Goal: Task Accomplishment & Management: Complete application form

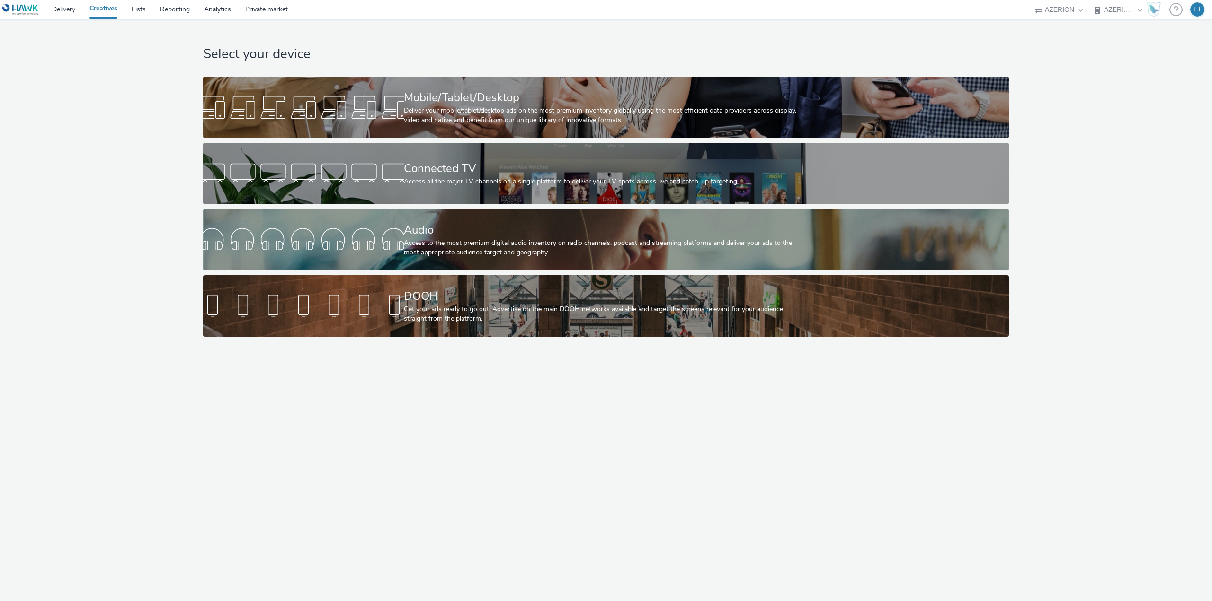
select select "79162ed7-0017-4339-93b0-3399b708648f"
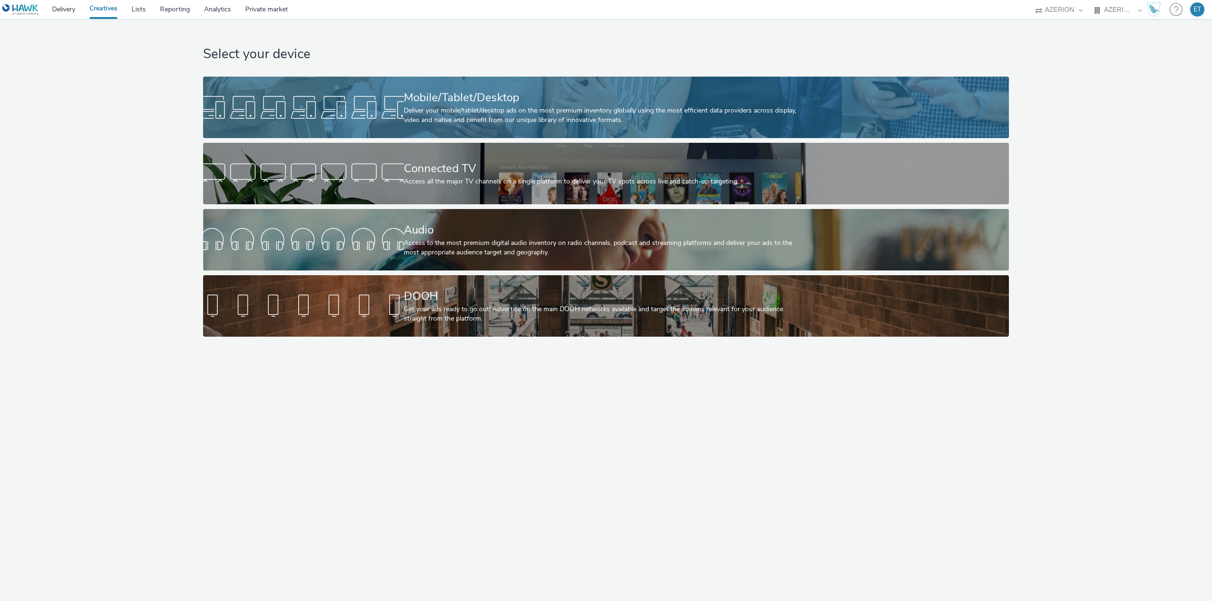
click at [478, 112] on div "Deliver your mobile/tablet/desktop ads on the most premium inventory globally u…" at bounding box center [604, 115] width 401 height 19
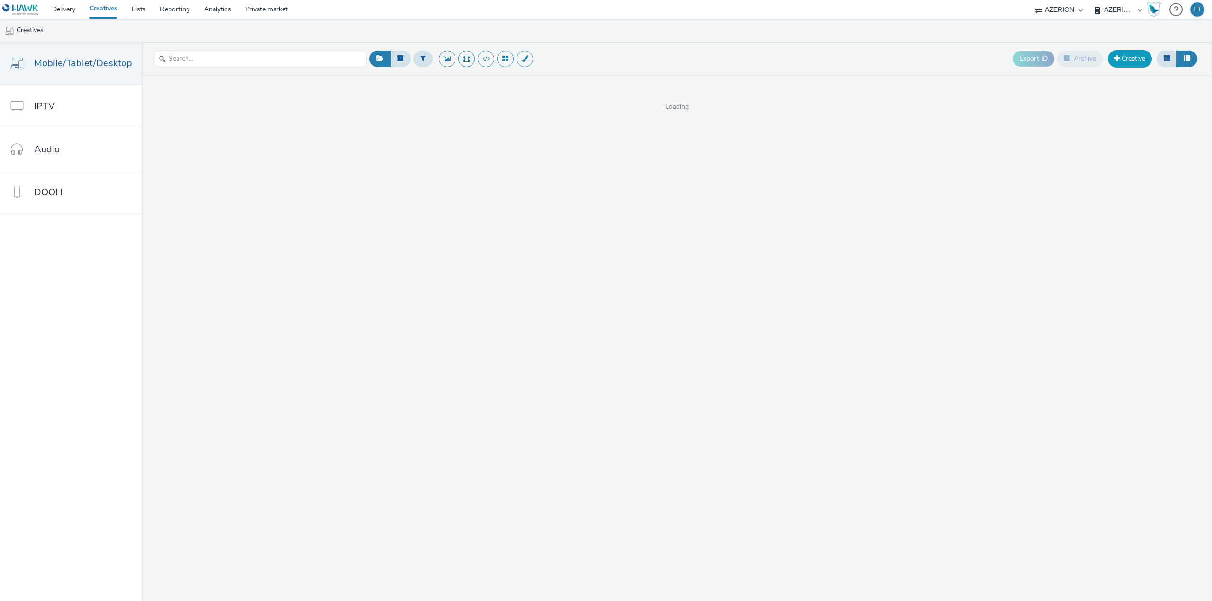
click at [1137, 52] on link "Creative" at bounding box center [1129, 58] width 44 height 17
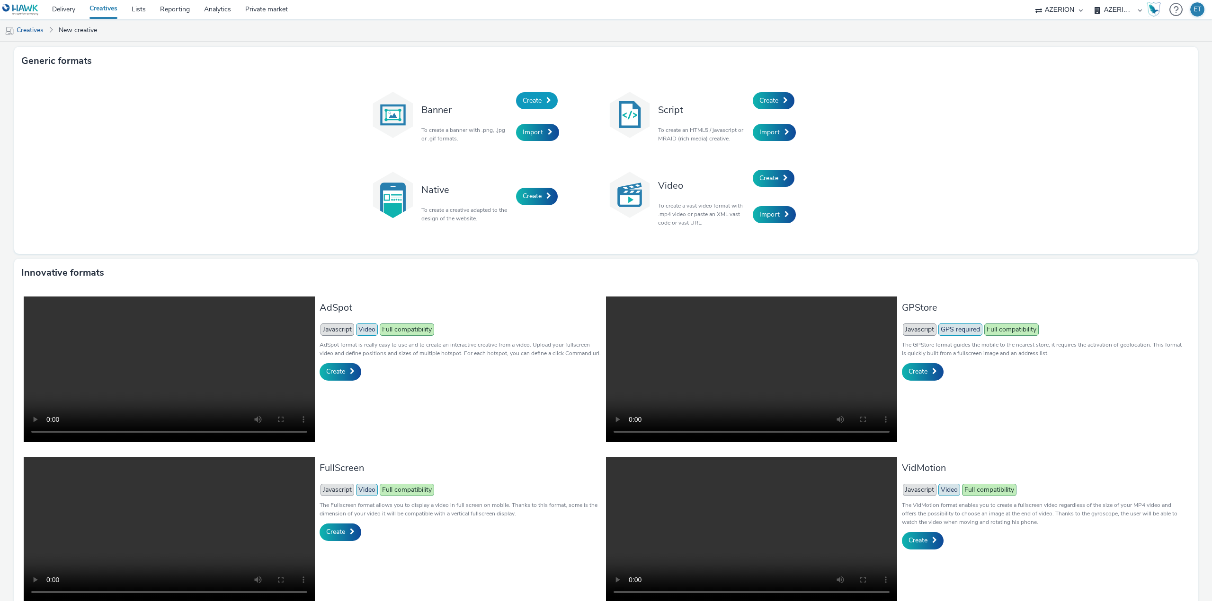
click at [535, 96] on span "Create" at bounding box center [531, 100] width 19 height 9
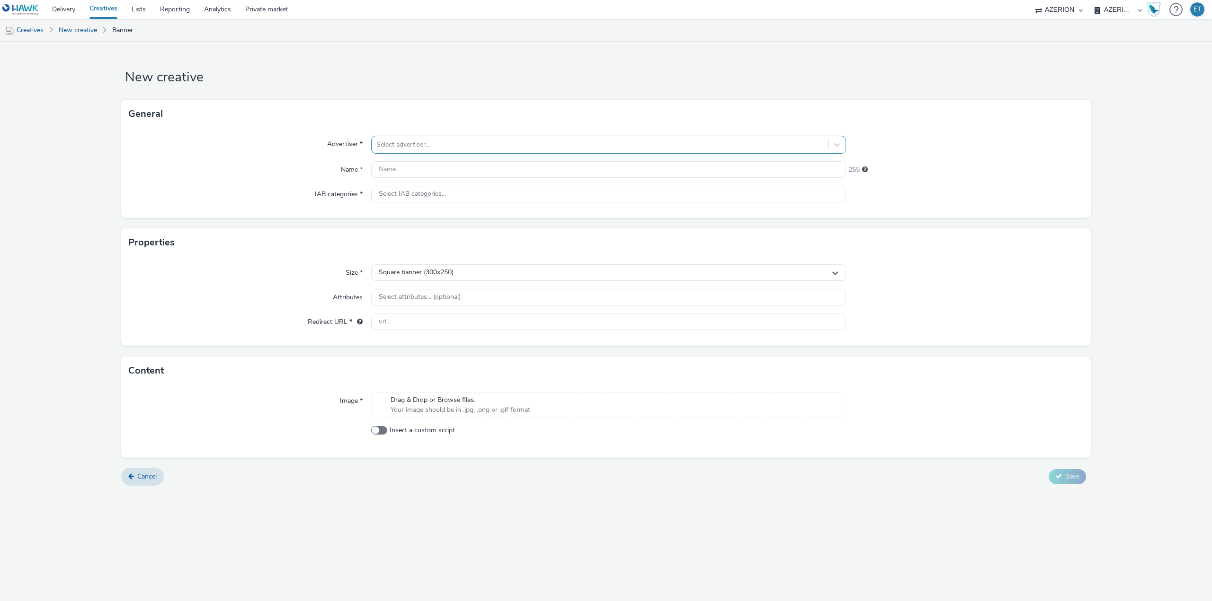
click at [506, 149] on div at bounding box center [599, 144] width 447 height 11
type input "depart"
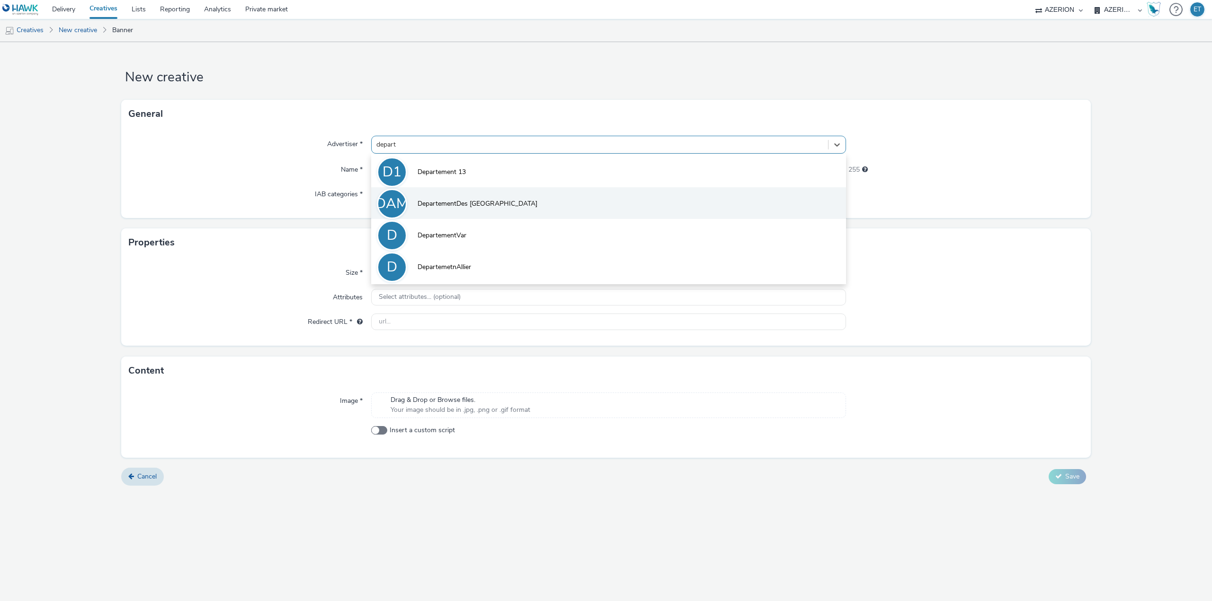
click at [509, 192] on li "DAM DepartementDes Alpes Maritimes" at bounding box center [608, 203] width 475 height 32
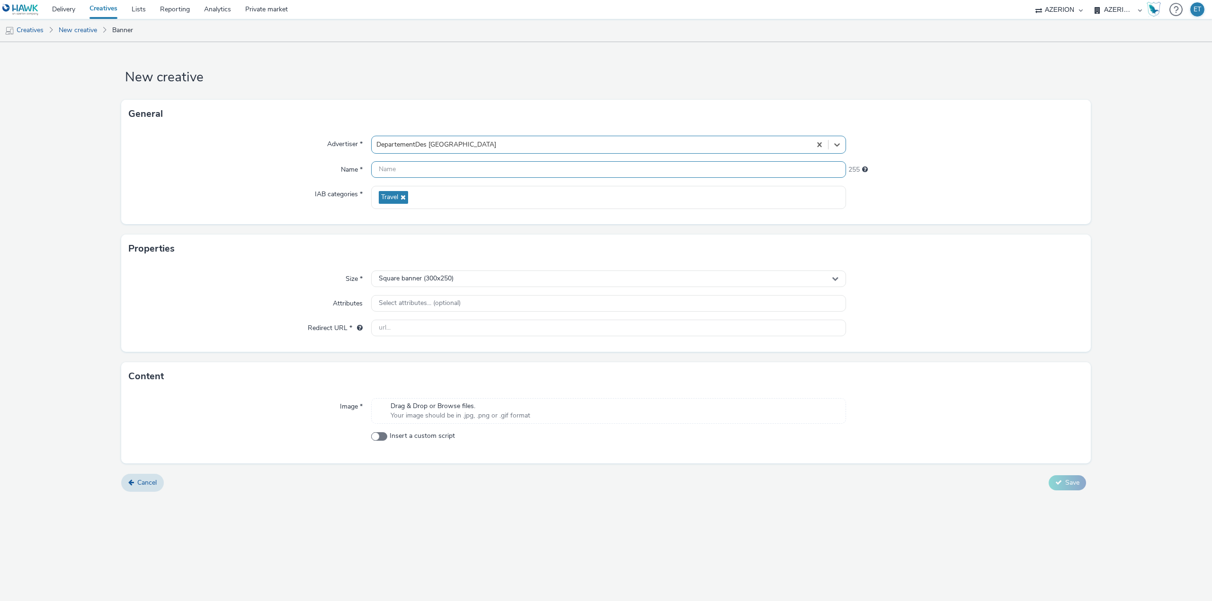
click at [510, 170] on input "text" at bounding box center [608, 169] width 475 height 17
type input "DepartementDesAlpesMaritimes_Cestpasclassique_320x480_10.10.2025"
click at [463, 288] on div "Size * Square banner (300x250) Attributes Select attributes... (optional) Redir…" at bounding box center [605, 307] width 969 height 89
click at [464, 284] on div "Square banner (300x250)" at bounding box center [608, 279] width 475 height 17
click at [442, 345] on span "Full screen portrait (320x480)" at bounding box center [421, 349] width 88 height 9
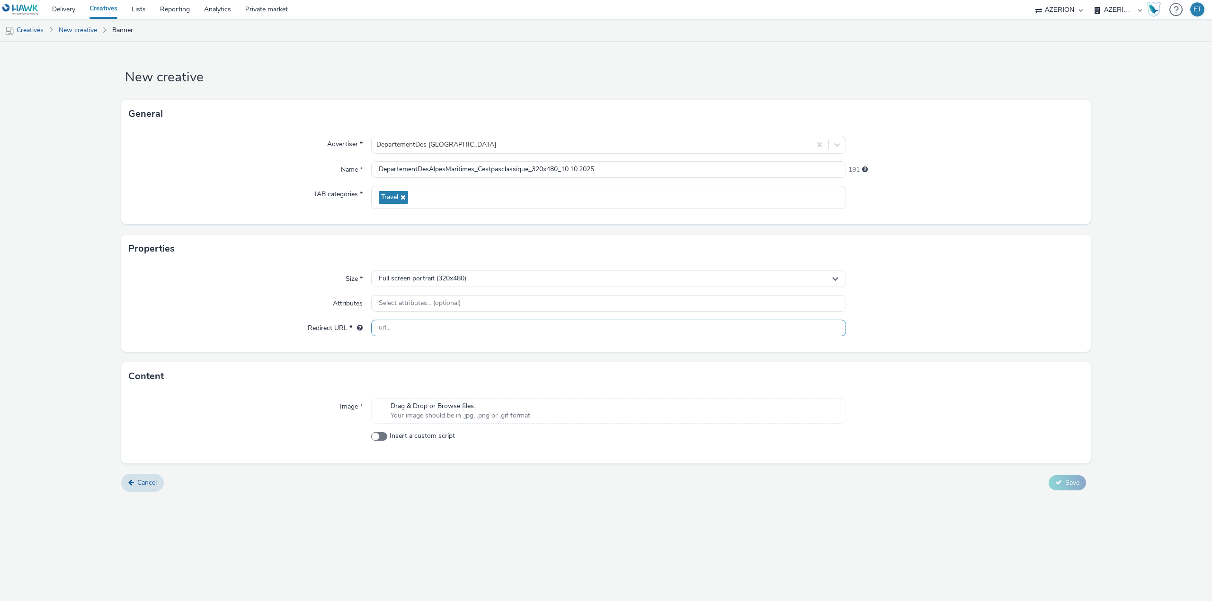
click at [439, 328] on input "text" at bounding box center [608, 328] width 475 height 17
paste input "https://cpc.departement06.fr/"
type input "https://cpc.departement06.fr/"
click at [457, 409] on span "Drag & Drop or Browse files." at bounding box center [460, 406] width 140 height 9
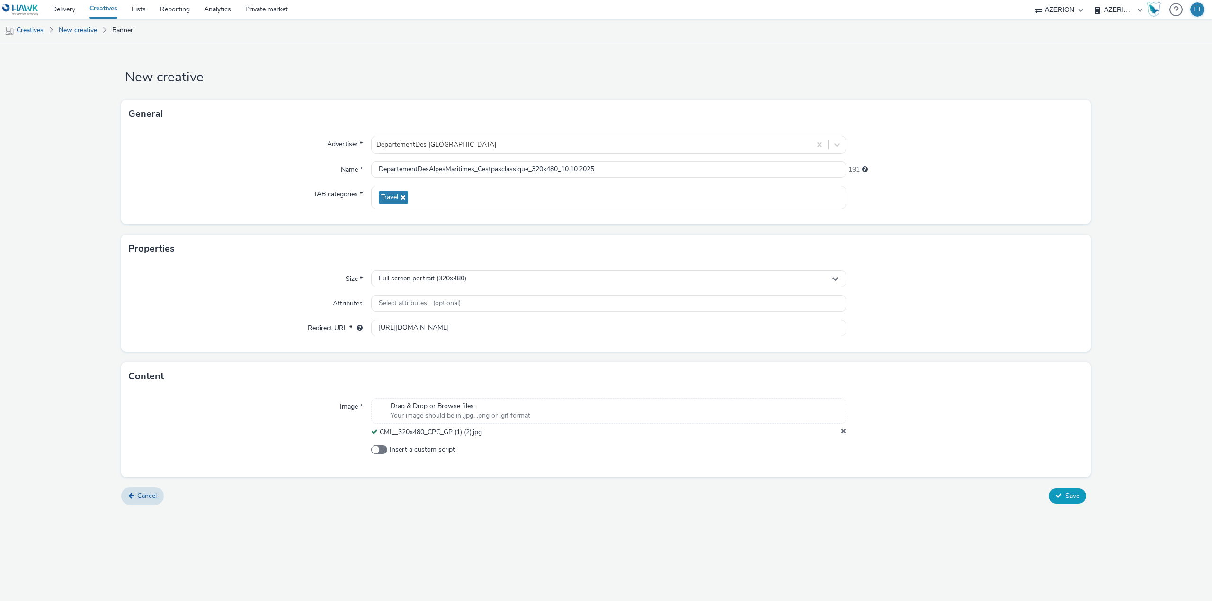
click at [1073, 495] on span "Save" at bounding box center [1072, 496] width 14 height 9
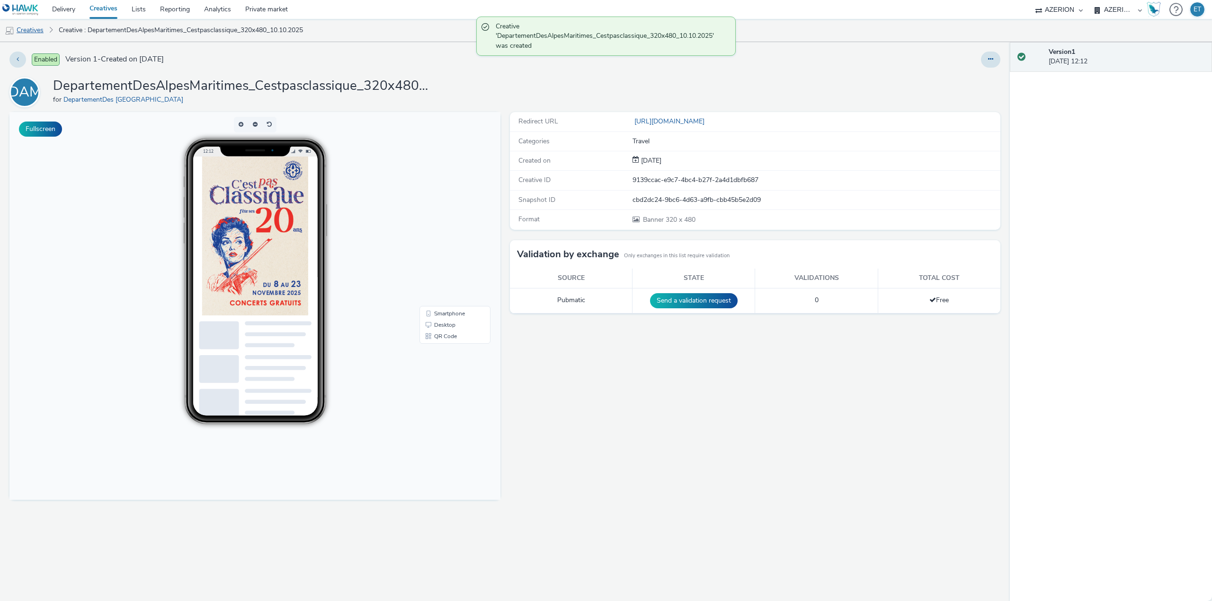
click at [31, 34] on link "Creatives" at bounding box center [24, 30] width 48 height 23
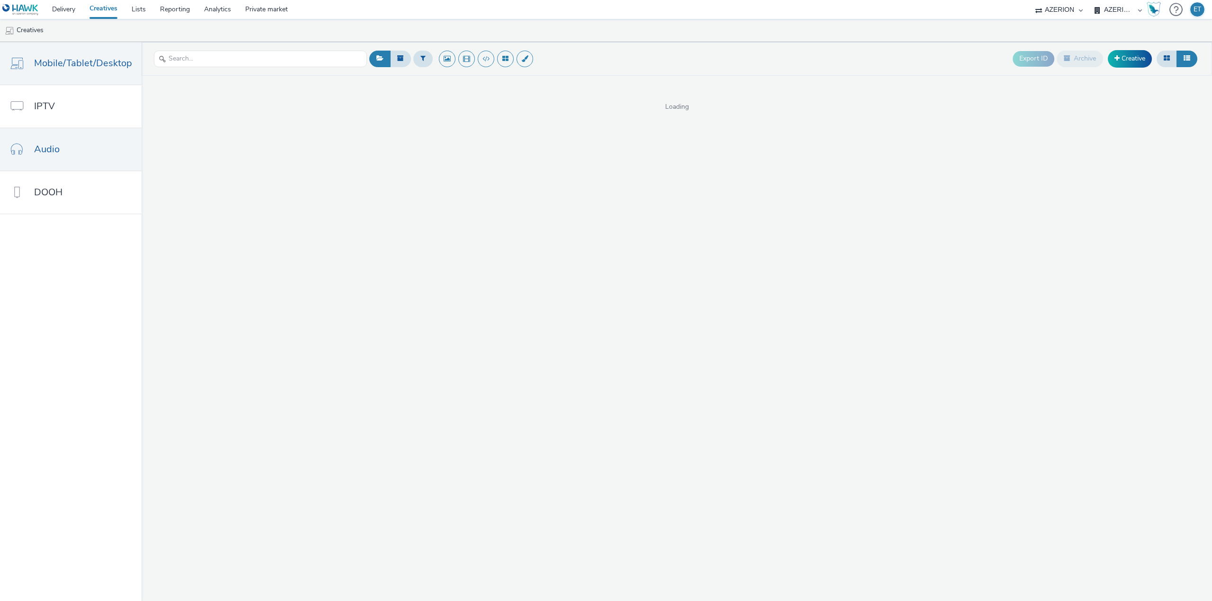
click at [35, 150] on span "Audio" at bounding box center [47, 149] width 26 height 14
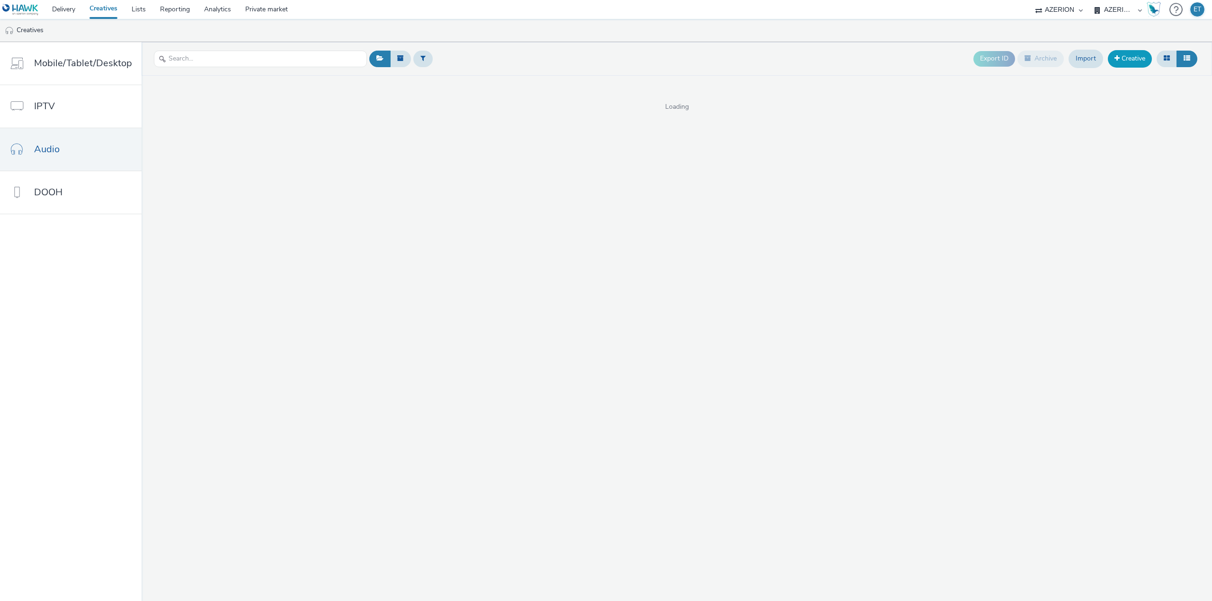
click at [1121, 62] on link "Creative" at bounding box center [1129, 58] width 44 height 17
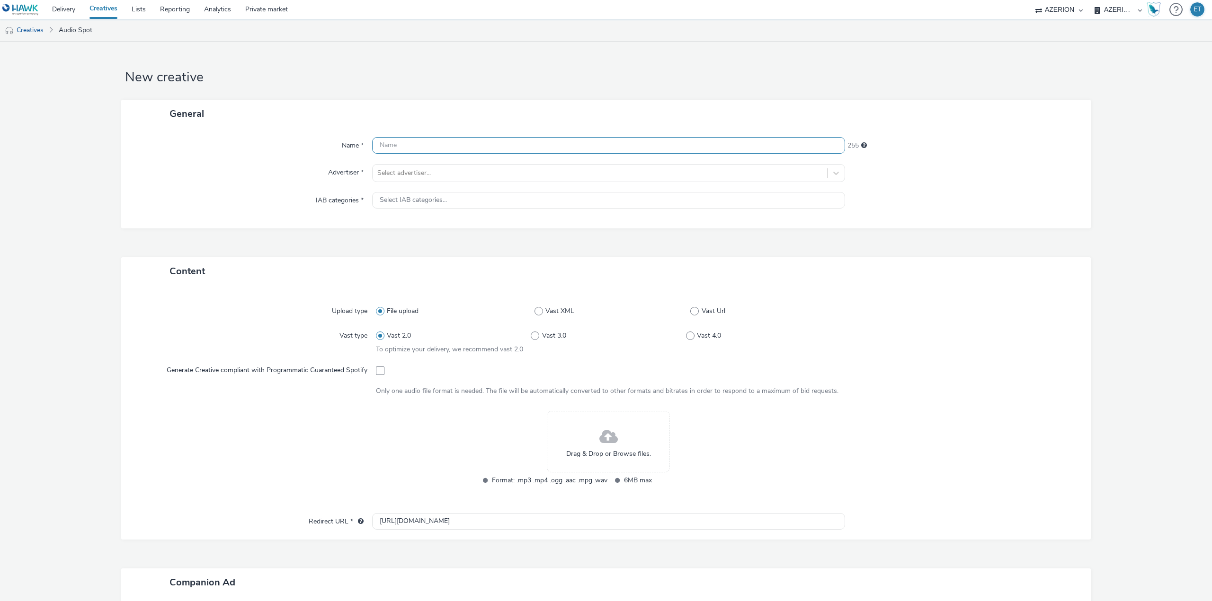
click at [491, 145] on input "text" at bounding box center [608, 145] width 473 height 17
type input "DepartementDesAlpesMaritimes_Cestpasclassique_Audio_10.10.2025"
click at [482, 171] on div at bounding box center [599, 173] width 445 height 11
type input "depa"
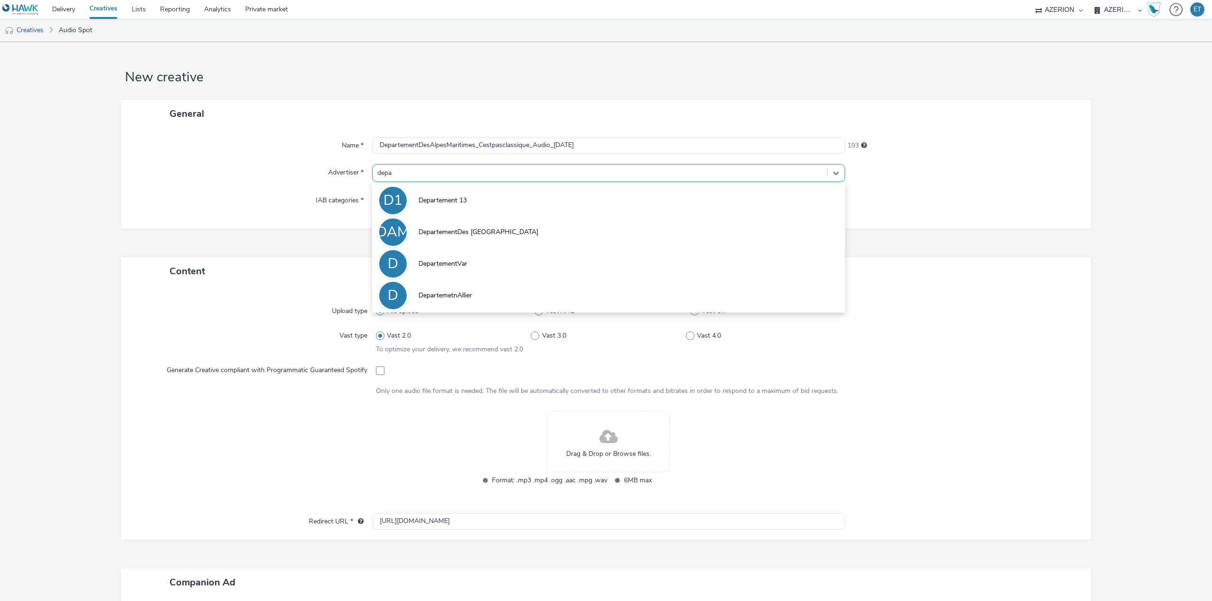
click at [475, 228] on span "DepartementDes Alpes Maritimes" at bounding box center [478, 232] width 120 height 9
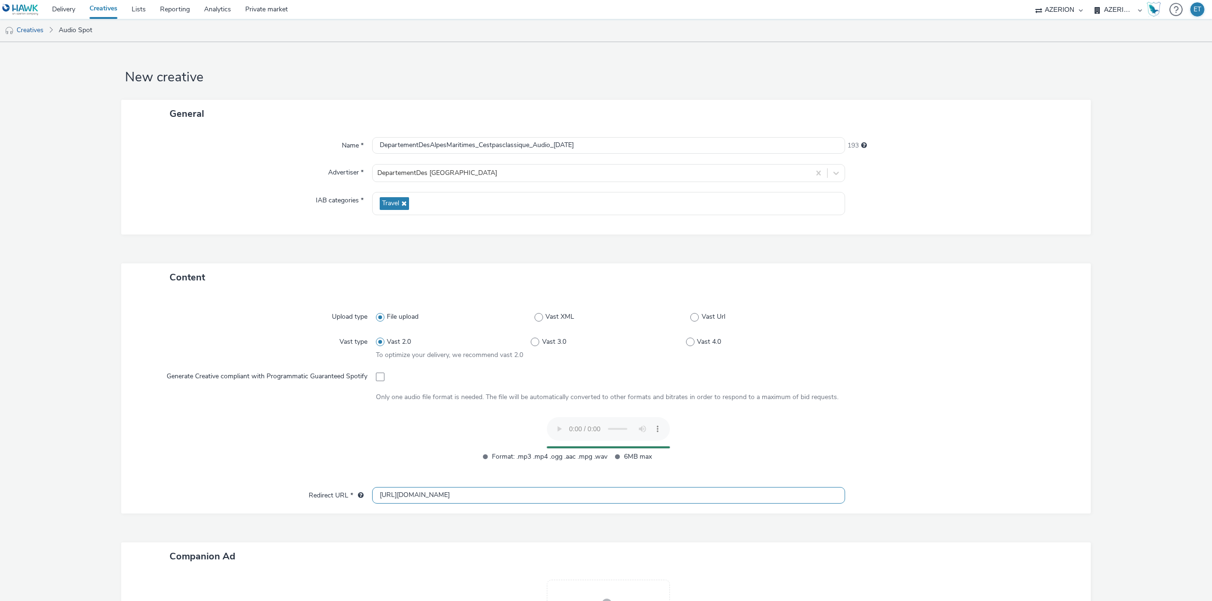
drag, startPoint x: 453, startPoint y: 497, endPoint x: 318, endPoint y: 493, distance: 135.4
click at [318, 493] on div "Redirect URL * http://departement06.fr" at bounding box center [606, 495] width 950 height 17
paste input "s://cpc.departement06.fr/"
type input "https://cpc.departement06.fr/"
click at [160, 523] on div "Content Upload type File upload Vast XML Vast Url Vast type Vast 2.0 Vast 3.0 V…" at bounding box center [605, 485] width 969 height 442
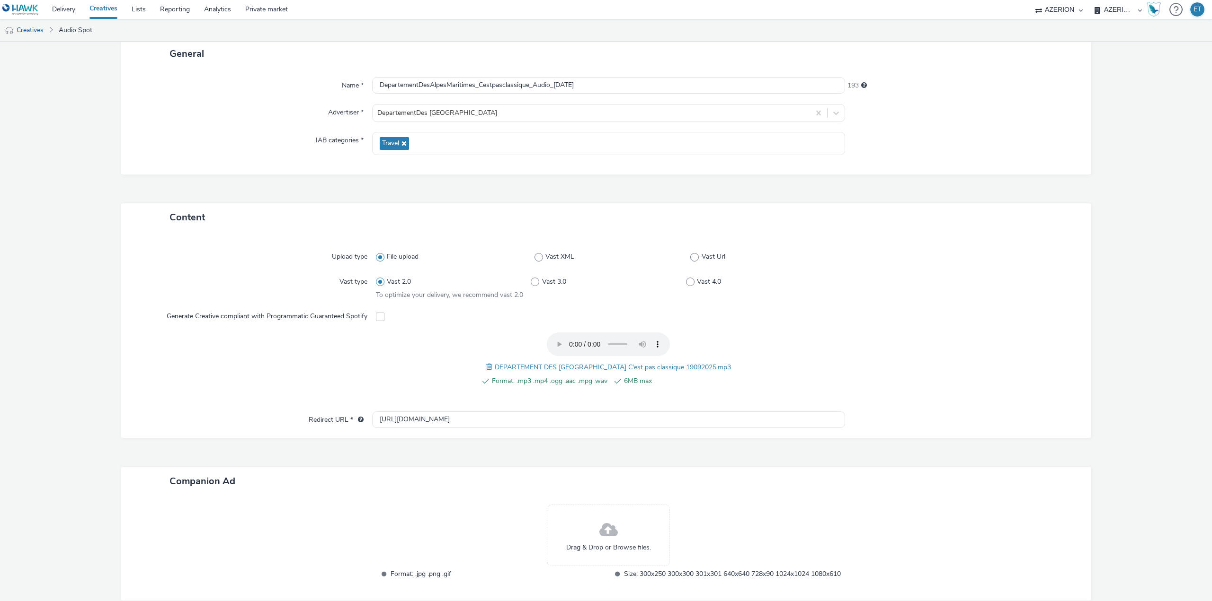
scroll to position [124, 0]
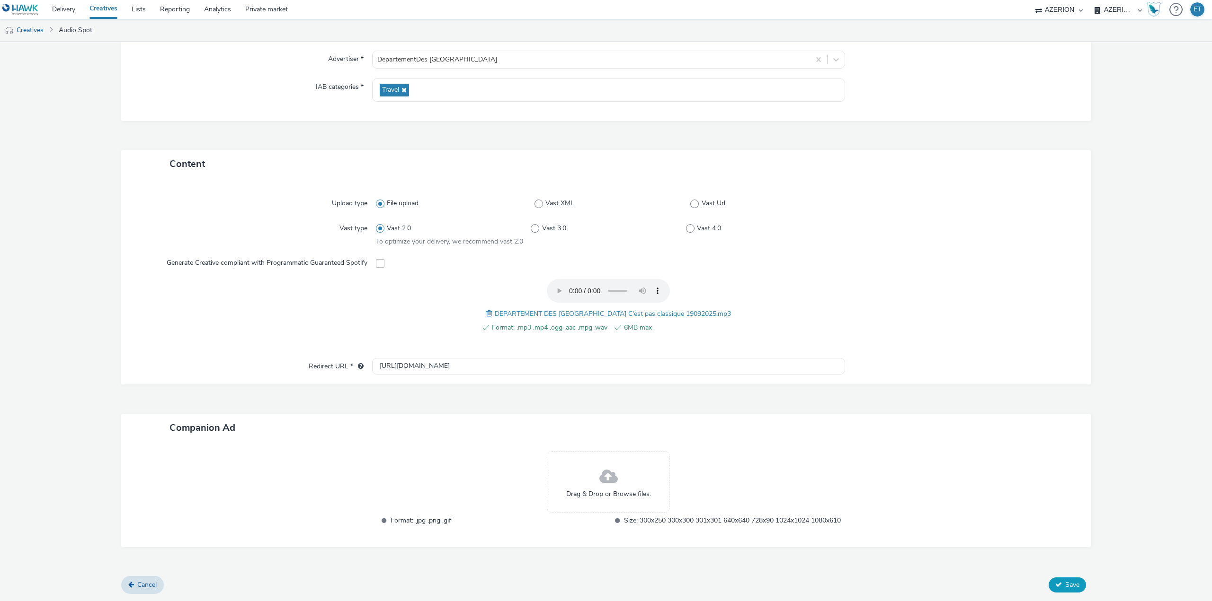
click at [1057, 587] on button "Save" at bounding box center [1066, 585] width 37 height 15
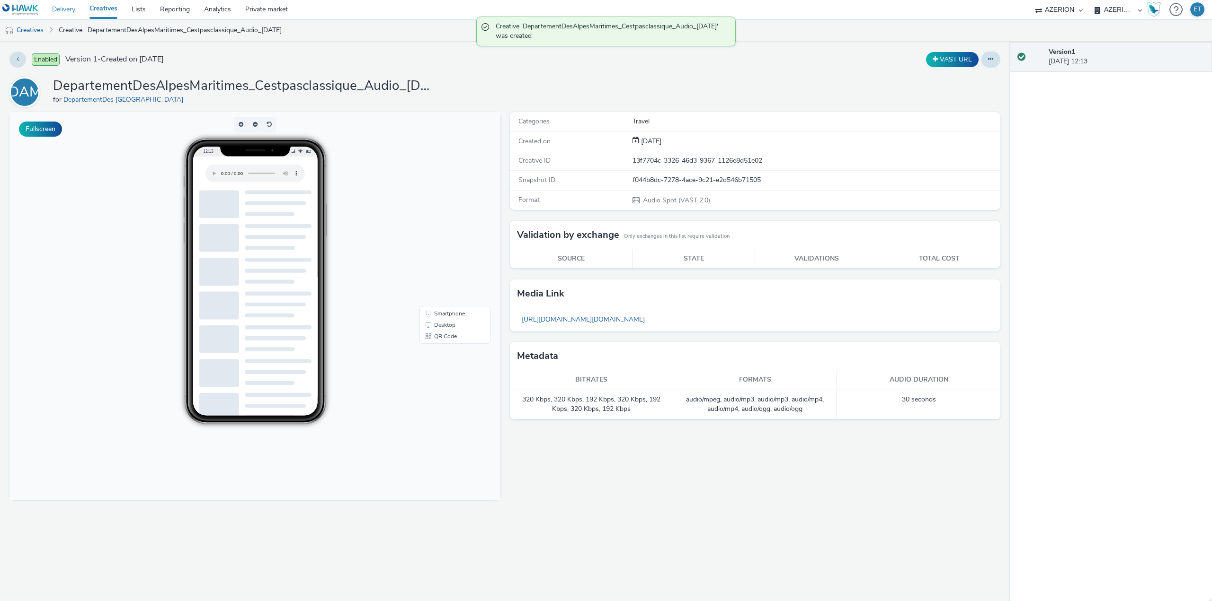
click at [76, 11] on link "Delivery" at bounding box center [63, 9] width 37 height 19
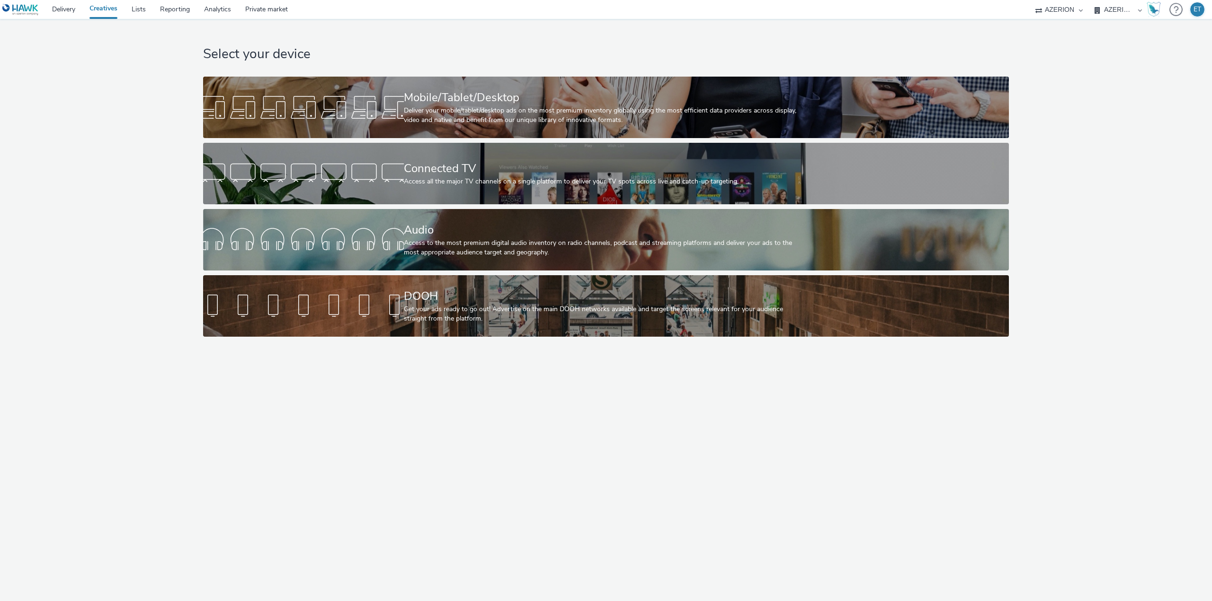
select select "79162ed7-0017-4339-93b0-3399b708648f"
click at [142, 7] on link "Lists" at bounding box center [138, 9] width 28 height 19
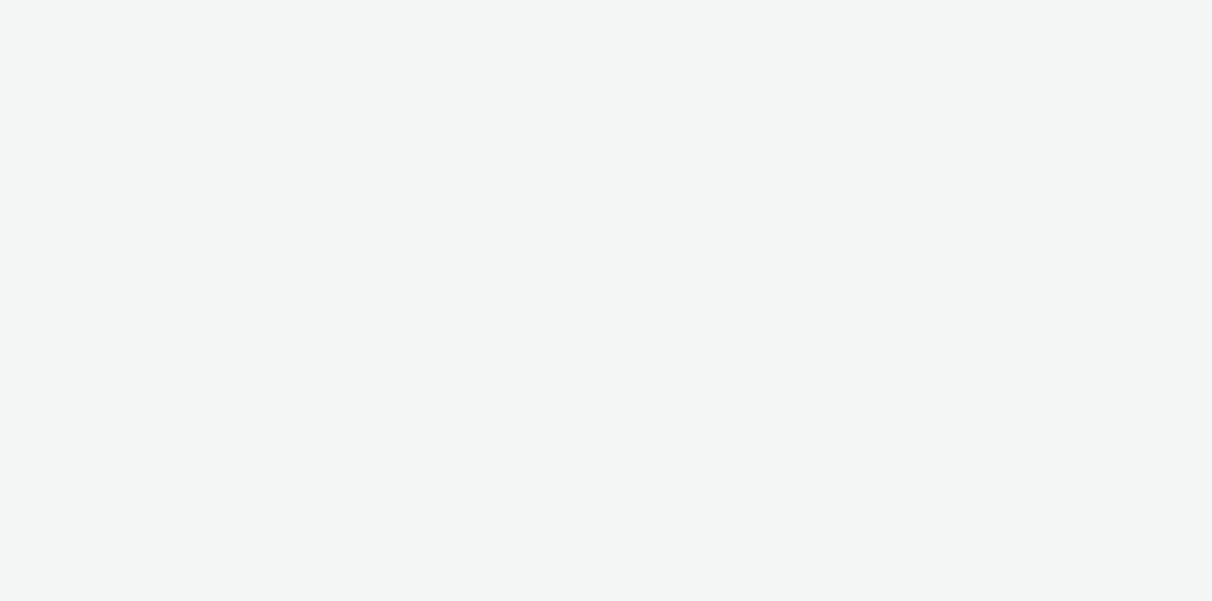
select select "79162ed7-0017-4339-93b0-3399b708648f"
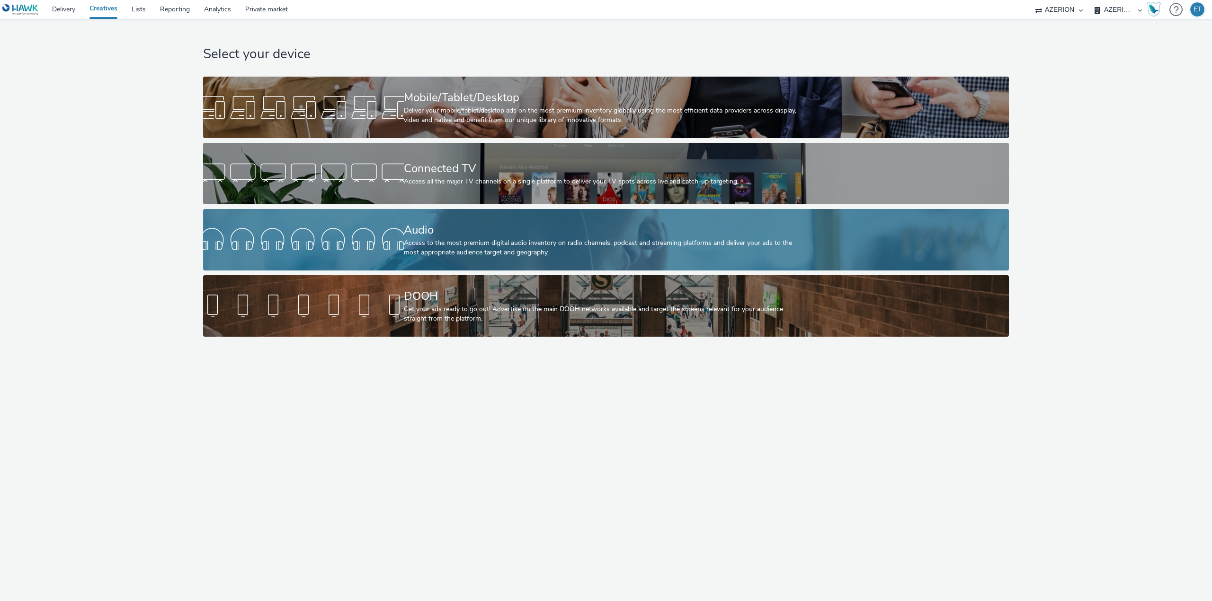
click at [489, 235] on div "Audio" at bounding box center [604, 230] width 401 height 17
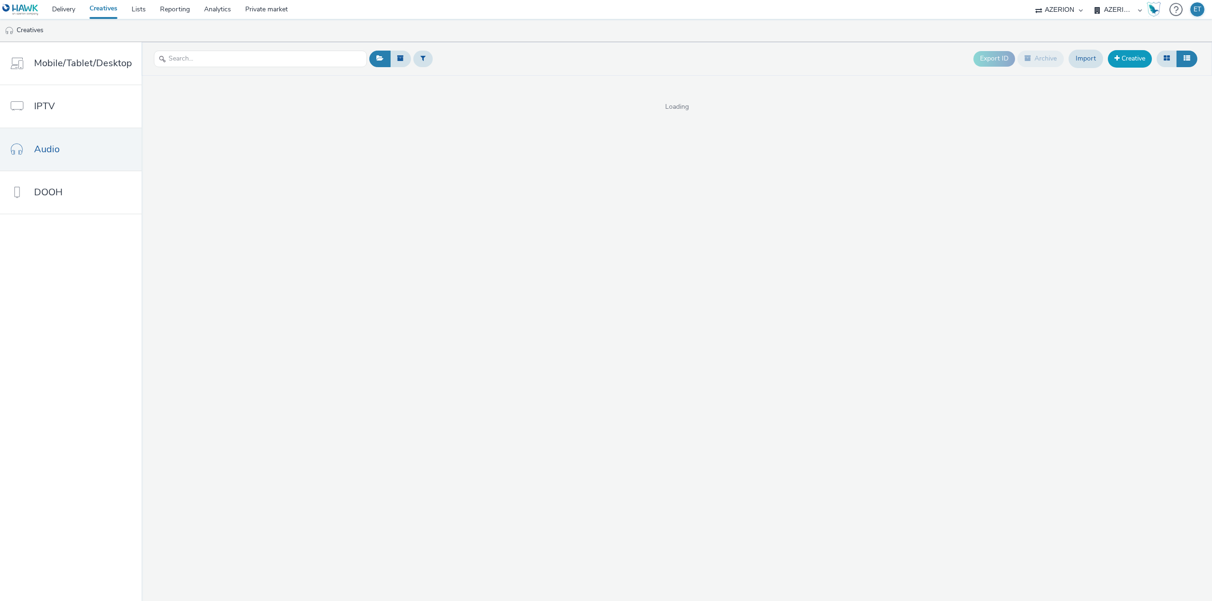
click at [1125, 59] on link "Creative" at bounding box center [1129, 58] width 44 height 17
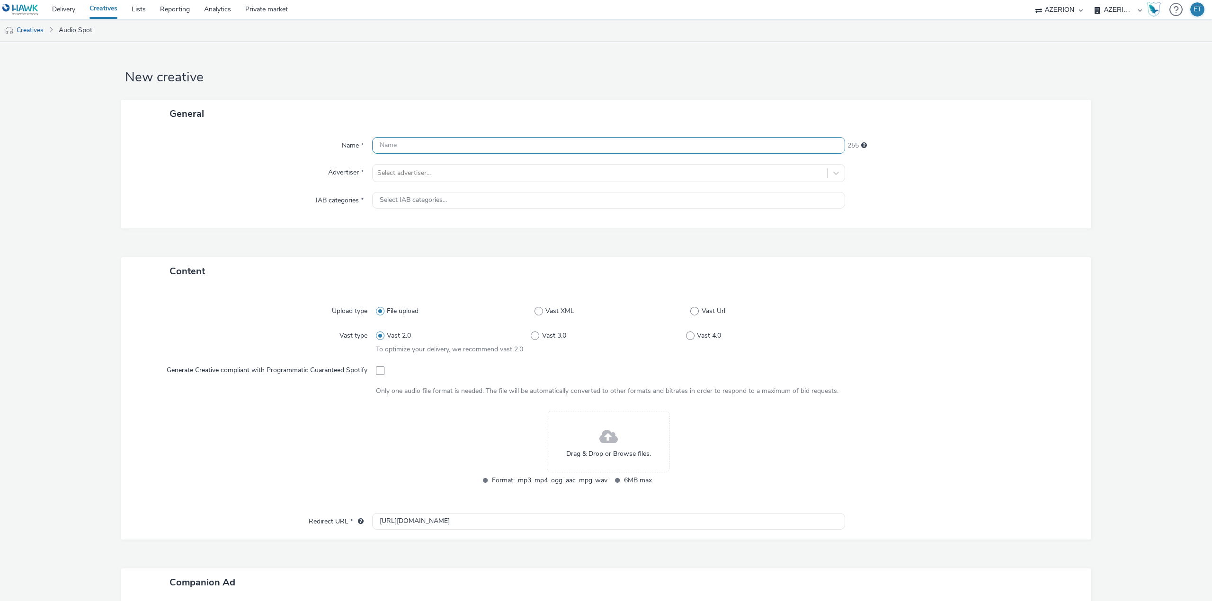
click at [576, 149] on input "text" at bounding box center [608, 145] width 473 height 17
type input "CCI_CharanteMaritime_Audio_[DATE]"
click at [564, 171] on div at bounding box center [599, 173] width 445 height 11
type input "CCI"
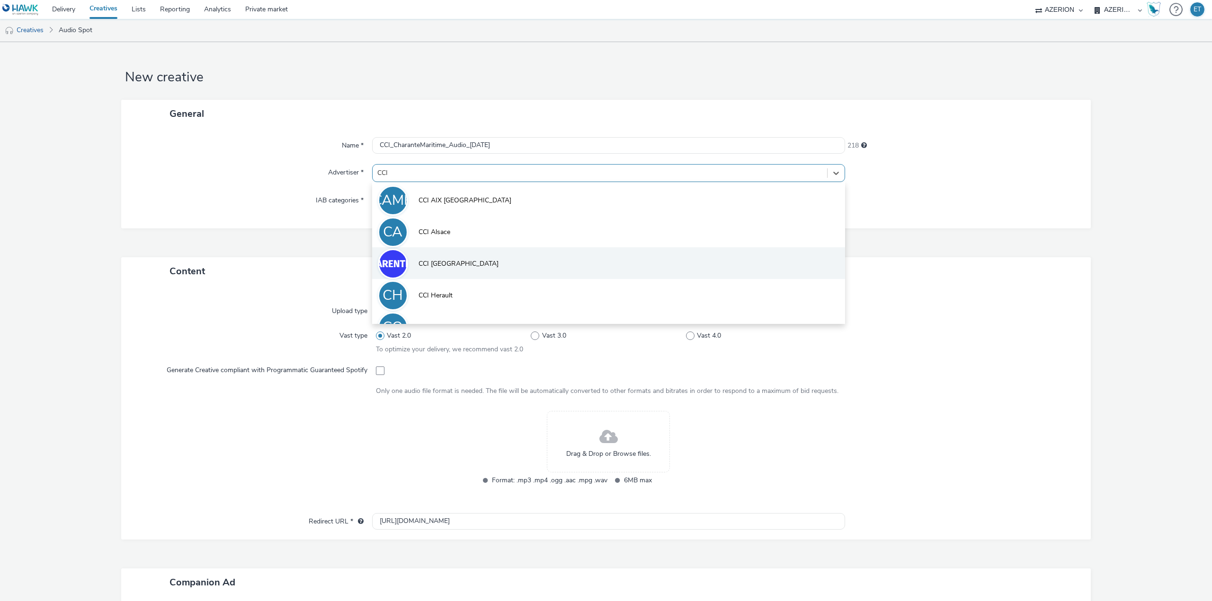
click at [505, 260] on li "CCI [GEOGRAPHIC_DATA]" at bounding box center [608, 264] width 473 height 32
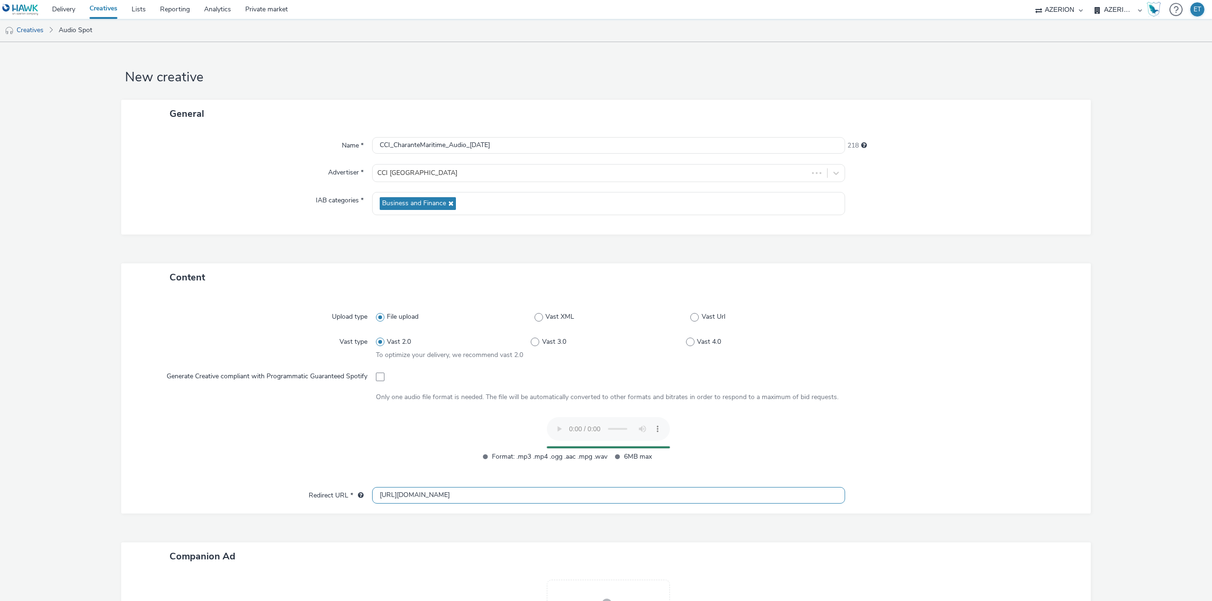
click at [389, 495] on input "[URL][DOMAIN_NAME]" at bounding box center [608, 495] width 473 height 17
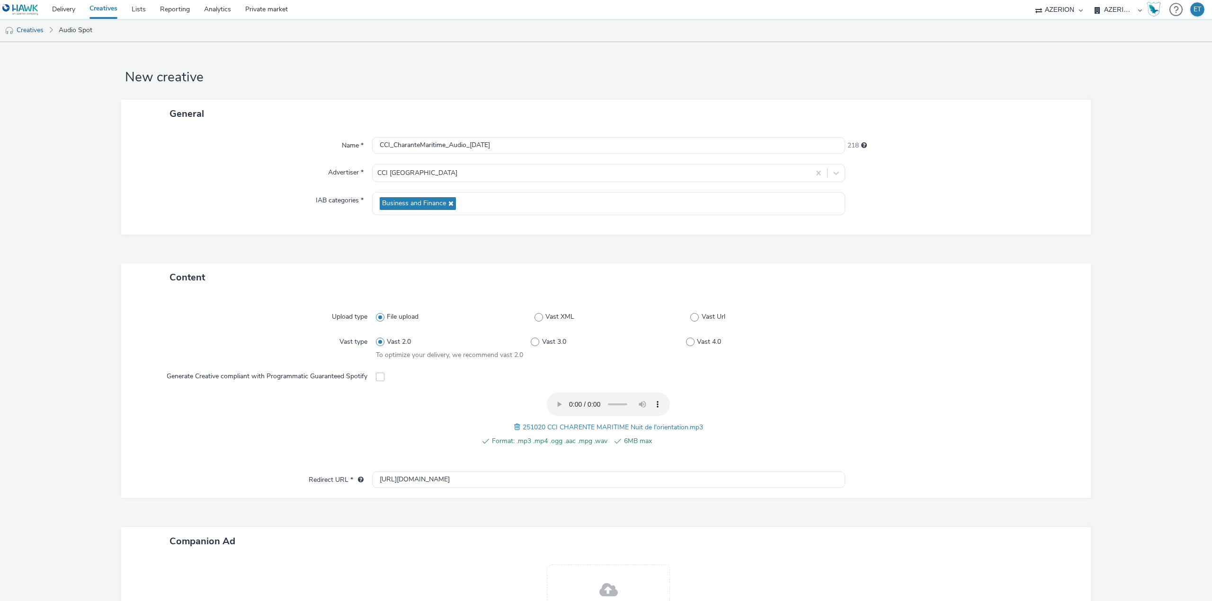
click at [89, 413] on form "New creative General Name * CCI_CharanteMaritime_Audio_[DATE] 218 Advertiser * …" at bounding box center [606, 378] width 1212 height 673
click at [392, 481] on input "[URL][DOMAIN_NAME]" at bounding box center [608, 480] width 473 height 17
type input "[URL][DOMAIN_NAME]"
click at [76, 449] on form "New creative General Name * CCI_CharanteMaritime_Audio_[DATE] 218 Advertiser * …" at bounding box center [606, 378] width 1212 height 673
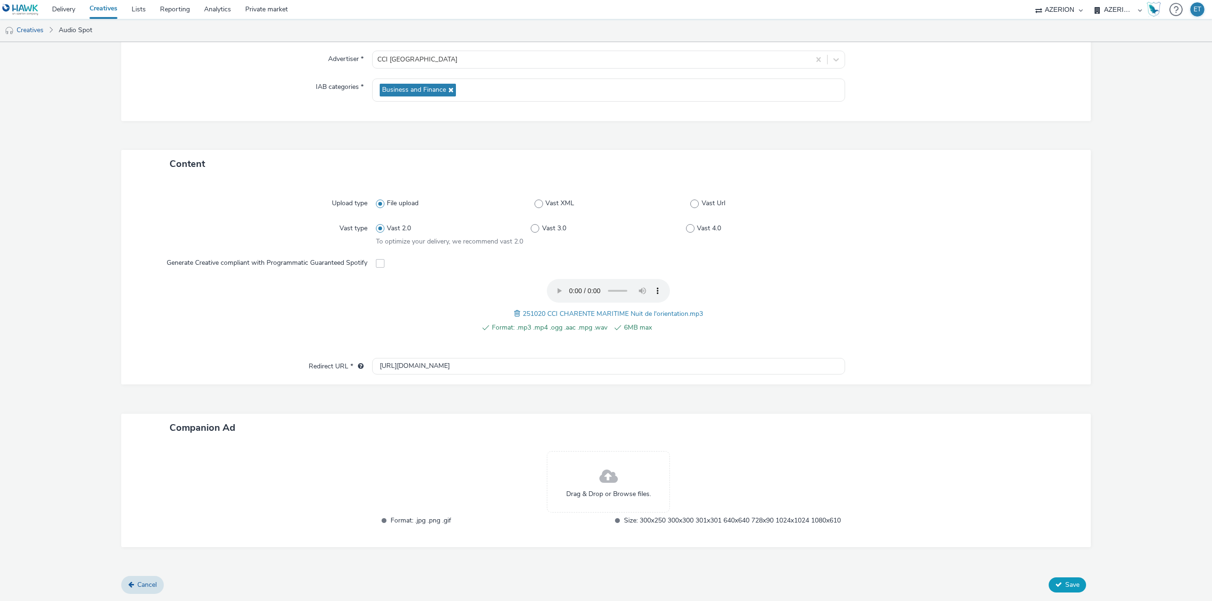
click at [1072, 586] on span "Save" at bounding box center [1072, 585] width 14 height 9
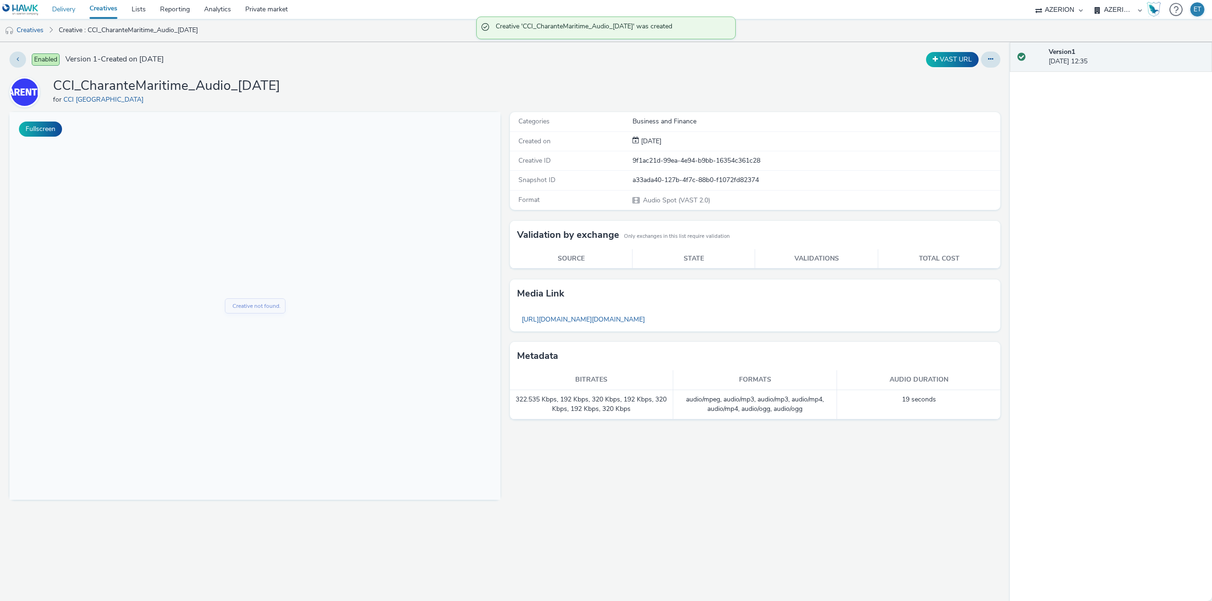
click at [68, 6] on link "Delivery" at bounding box center [63, 9] width 37 height 19
